Goal: Task Accomplishment & Management: Manage account settings

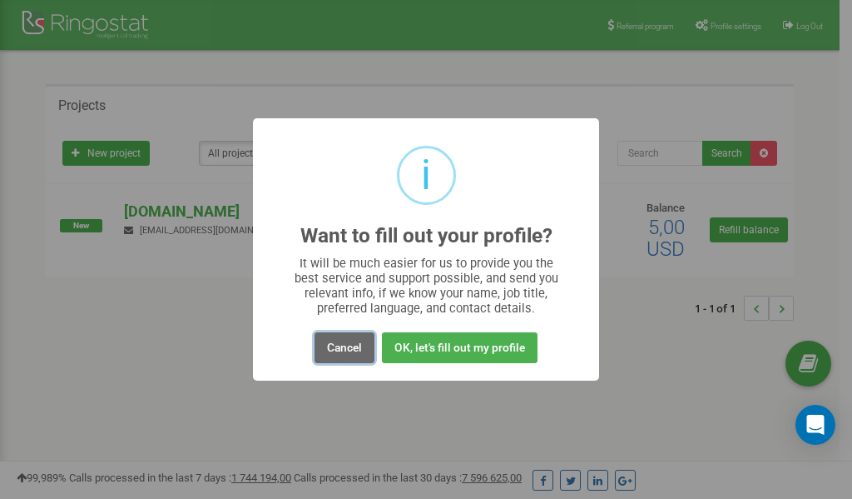
click at [338, 351] on button "Cancel" at bounding box center [345, 347] width 60 height 31
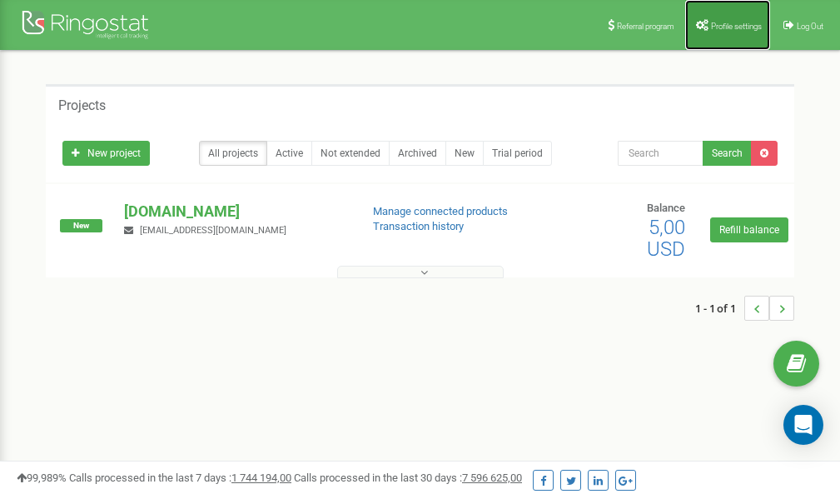
click at [723, 25] on span "Profile settings" at bounding box center [736, 26] width 51 height 9
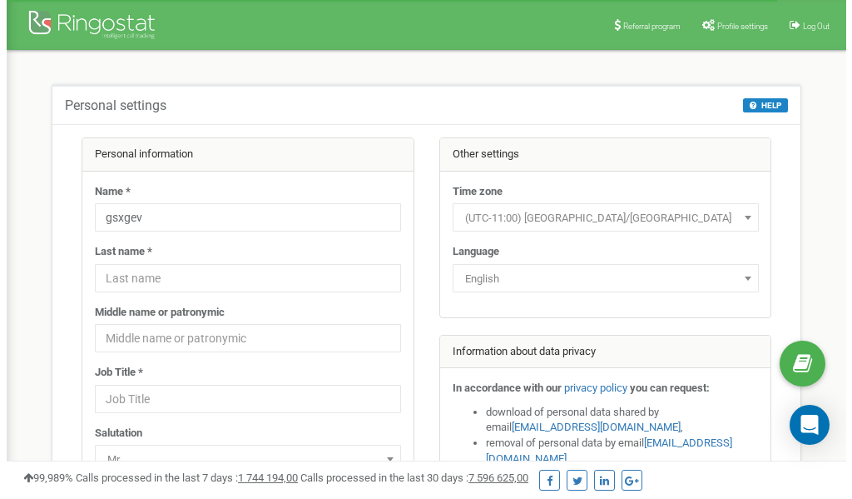
scroll to position [83, 0]
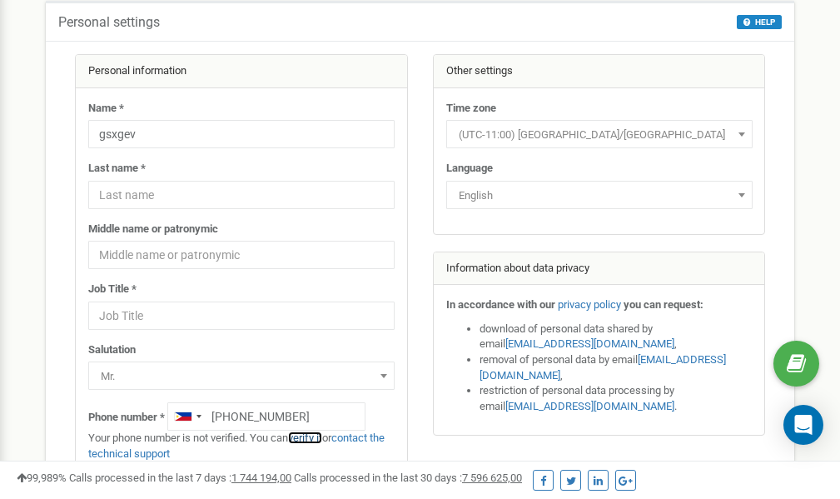
click at [311, 435] on link "verify it" at bounding box center [305, 437] width 34 height 12
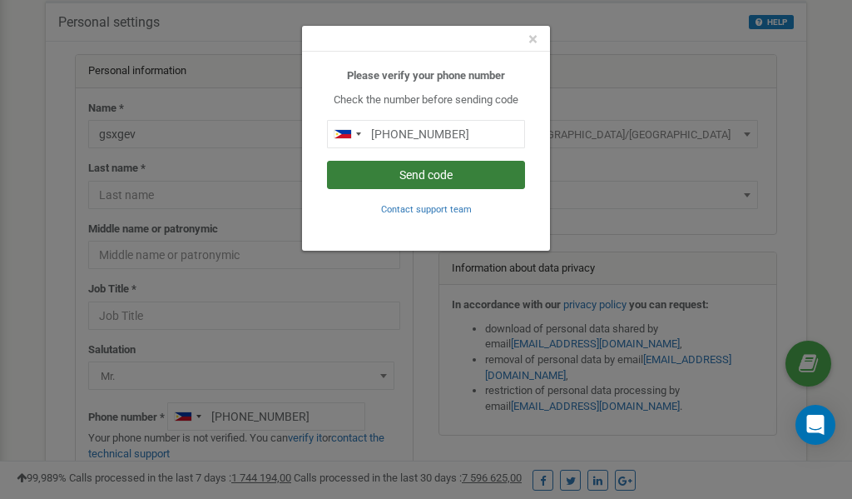
click at [431, 181] on button "Send code" at bounding box center [426, 175] width 198 height 28
